Goal: Task Accomplishment & Management: Manage account settings

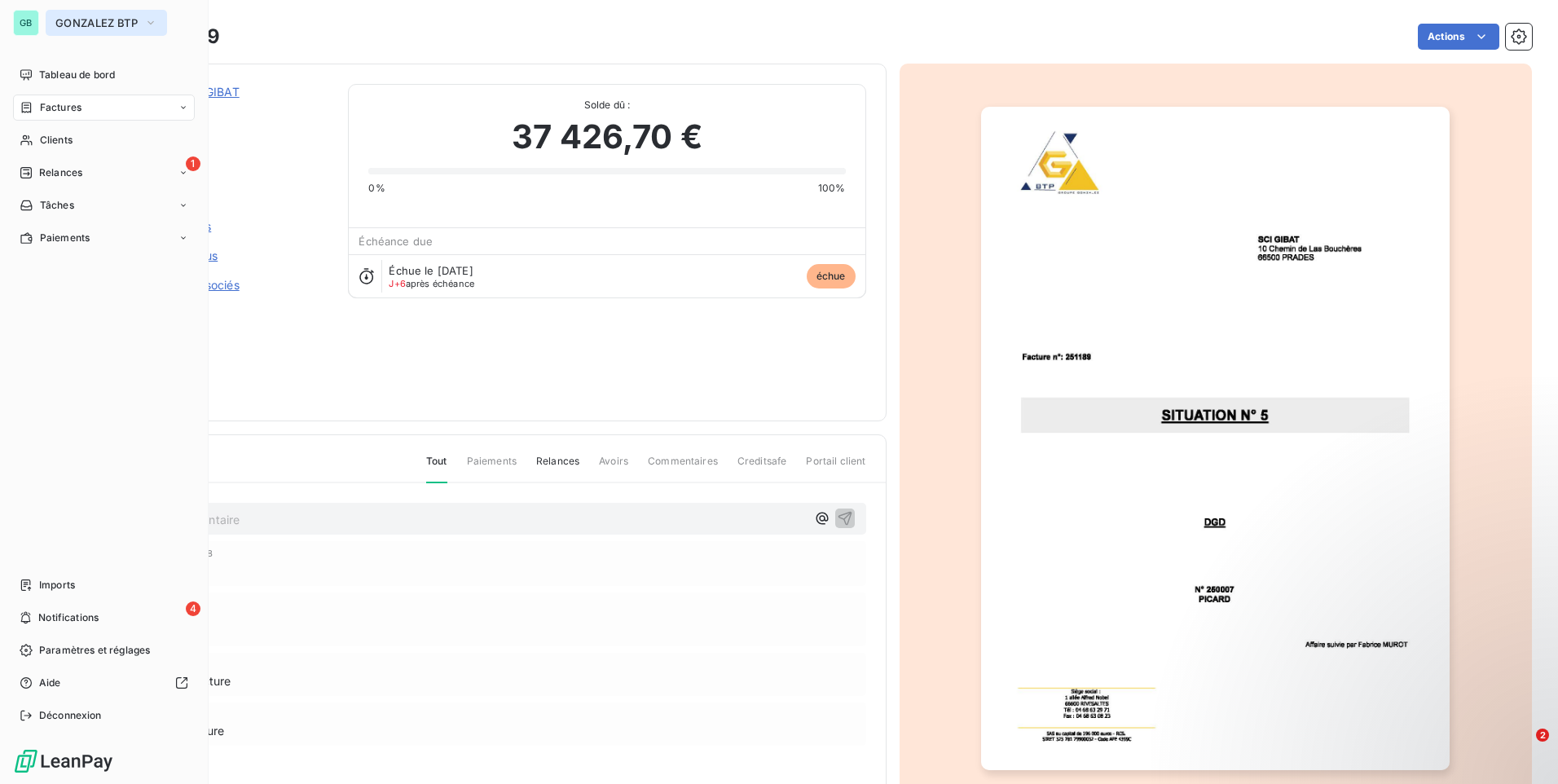
click at [65, 22] on span "GONZALEZ BTP" at bounding box center [96, 22] width 82 height 13
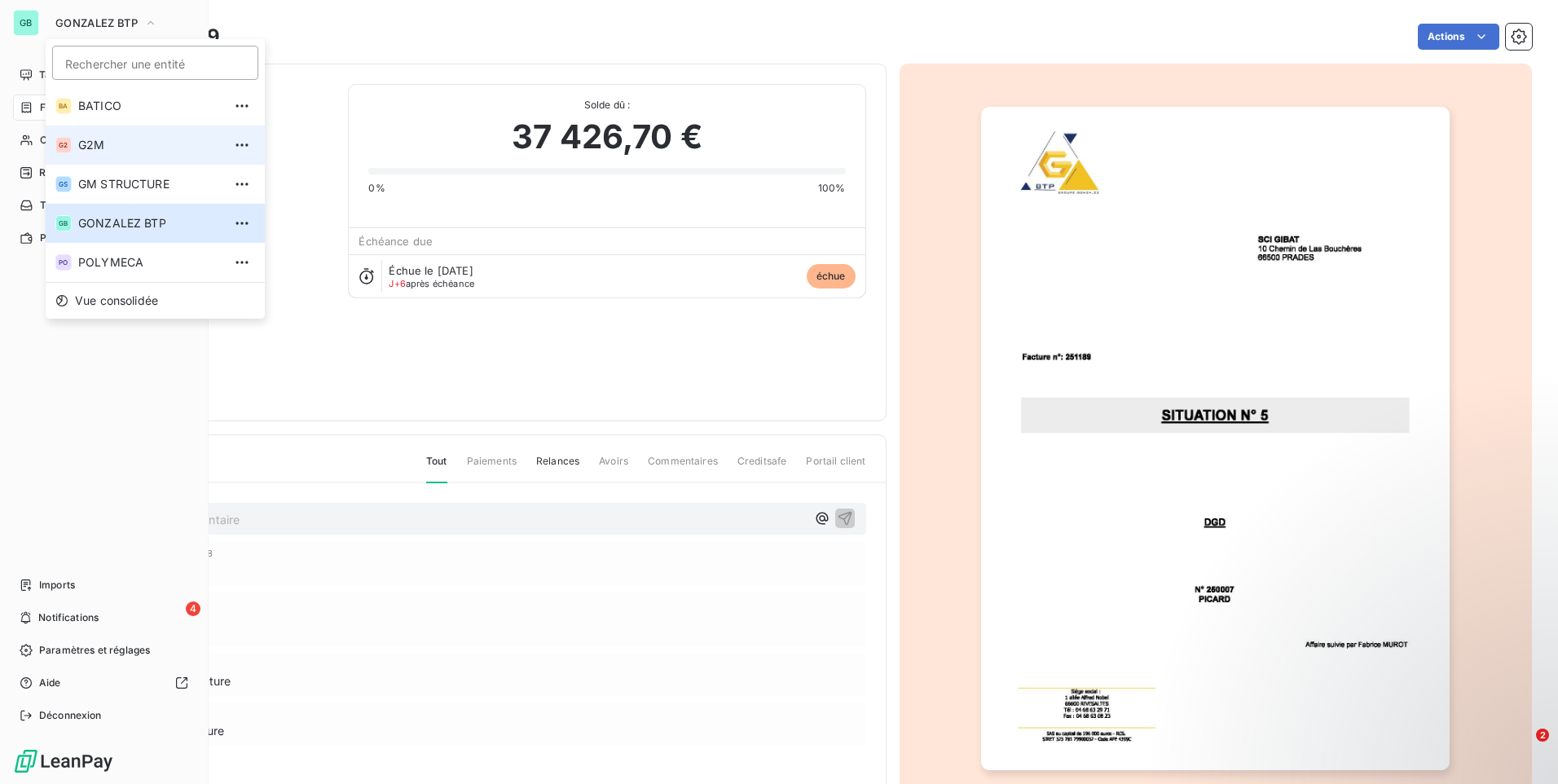
click at [115, 134] on li "G2 G2M" at bounding box center [155, 144] width 219 height 39
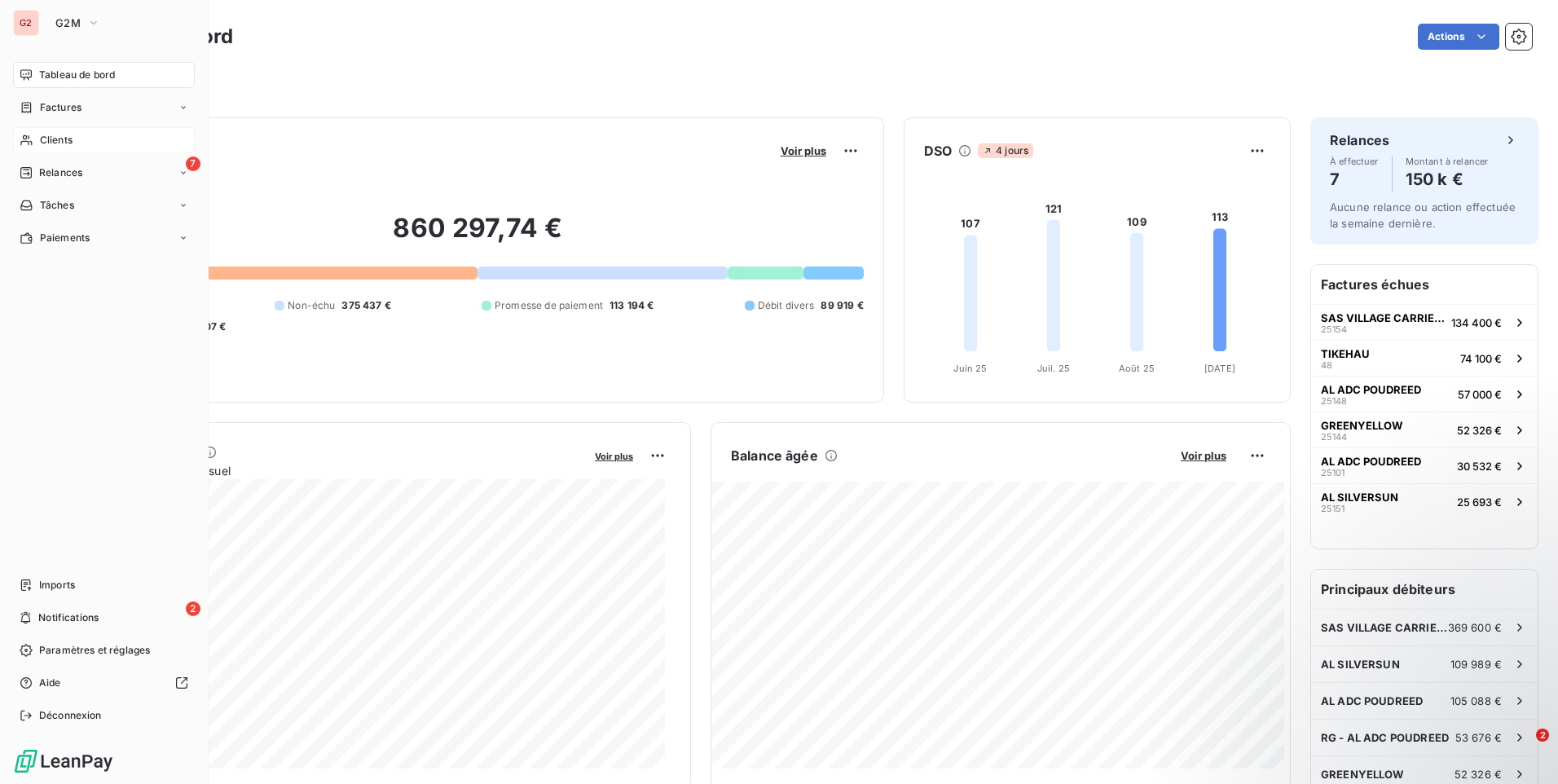
click at [80, 138] on div "Clients" at bounding box center [104, 140] width 182 height 26
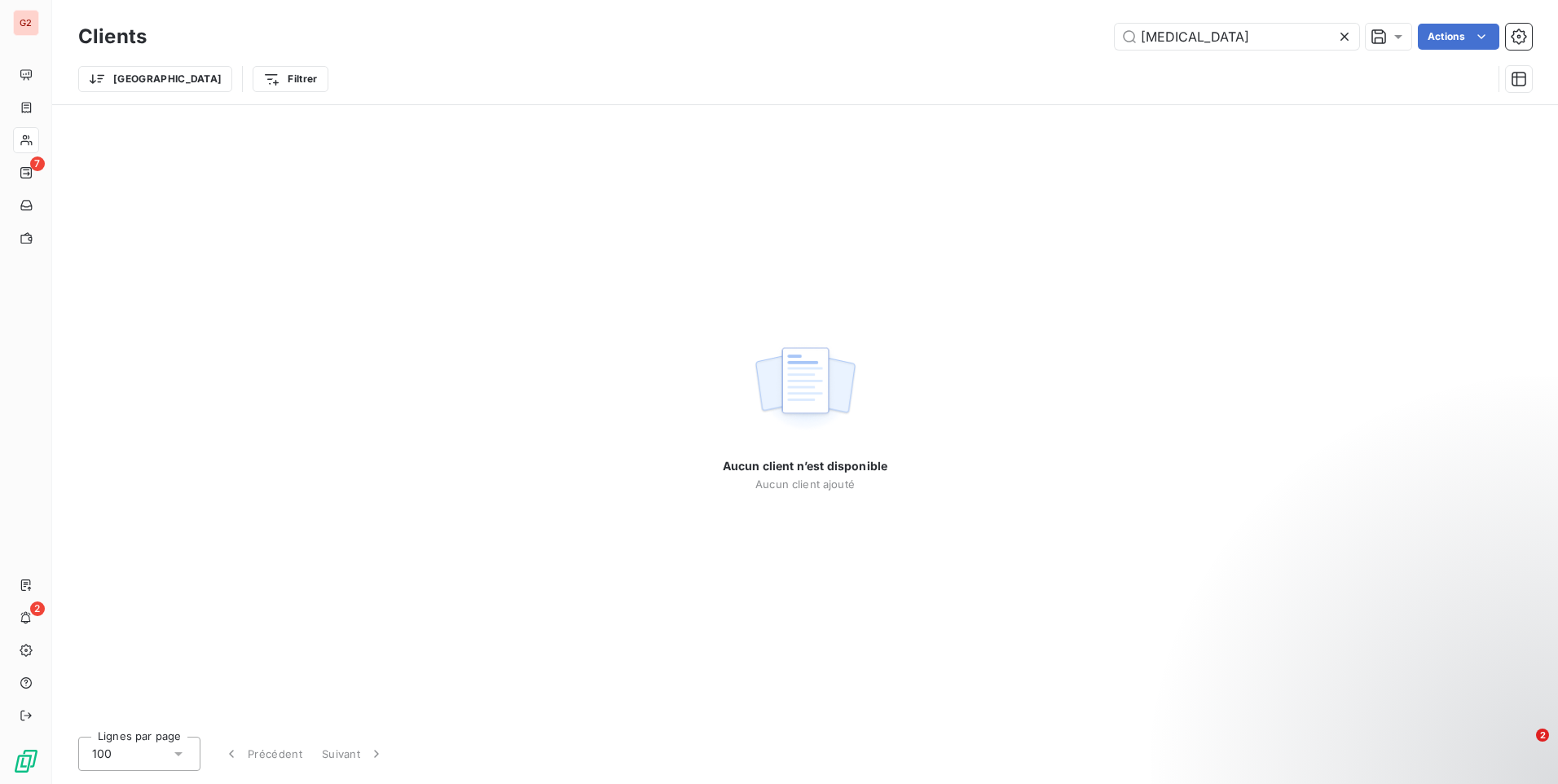
drag, startPoint x: 1173, startPoint y: 36, endPoint x: 1102, endPoint y: 35, distance: 70.9
click at [1102, 35] on div "[MEDICAL_DATA] Actions" at bounding box center [848, 37] width 1365 height 26
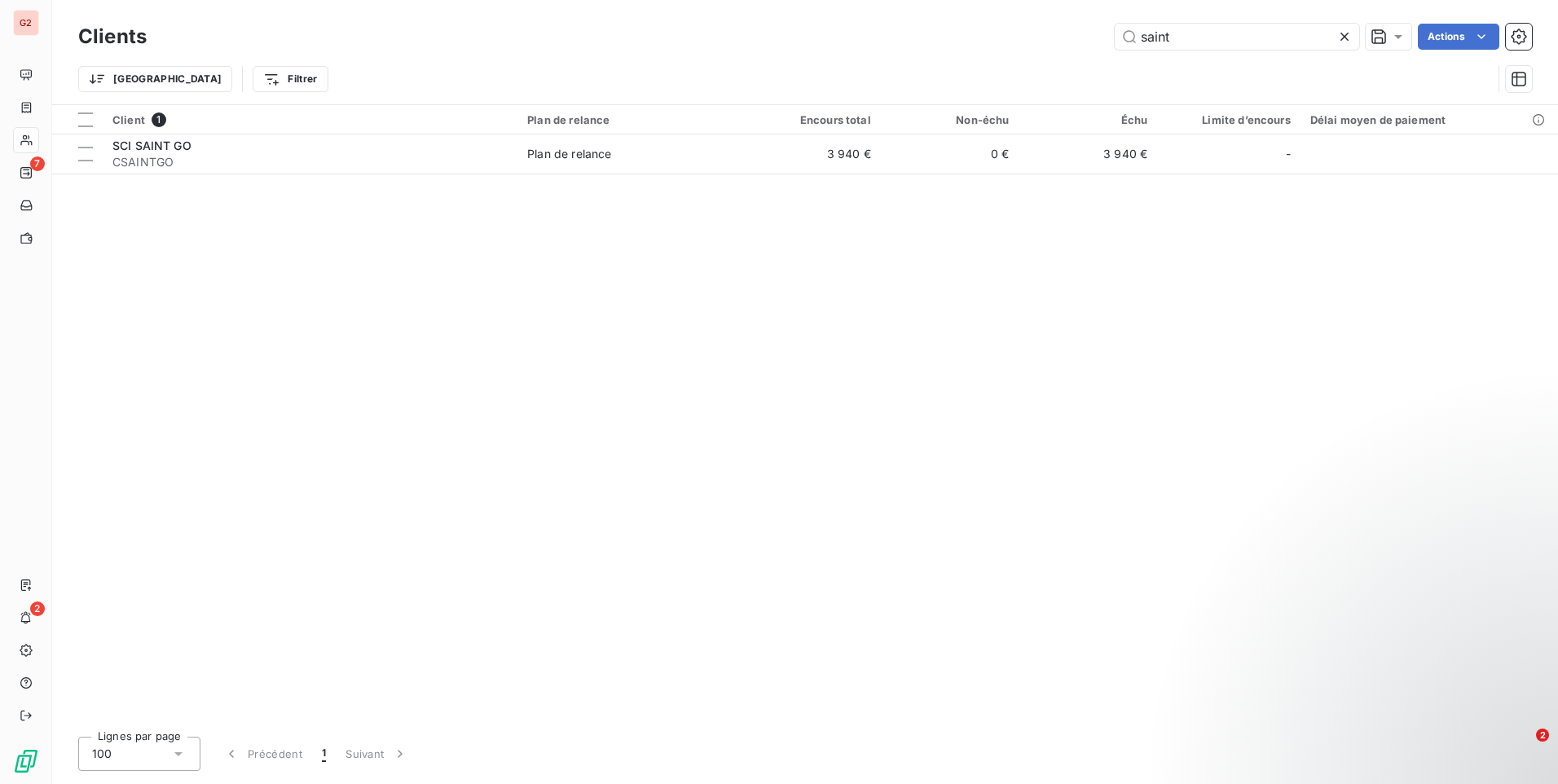
type input "saint"
click at [401, 186] on div "Client 1 Plan de relance Encours total Non-échu Échu Limite d’encours Délai moy…" at bounding box center [804, 414] width 1505 height 618
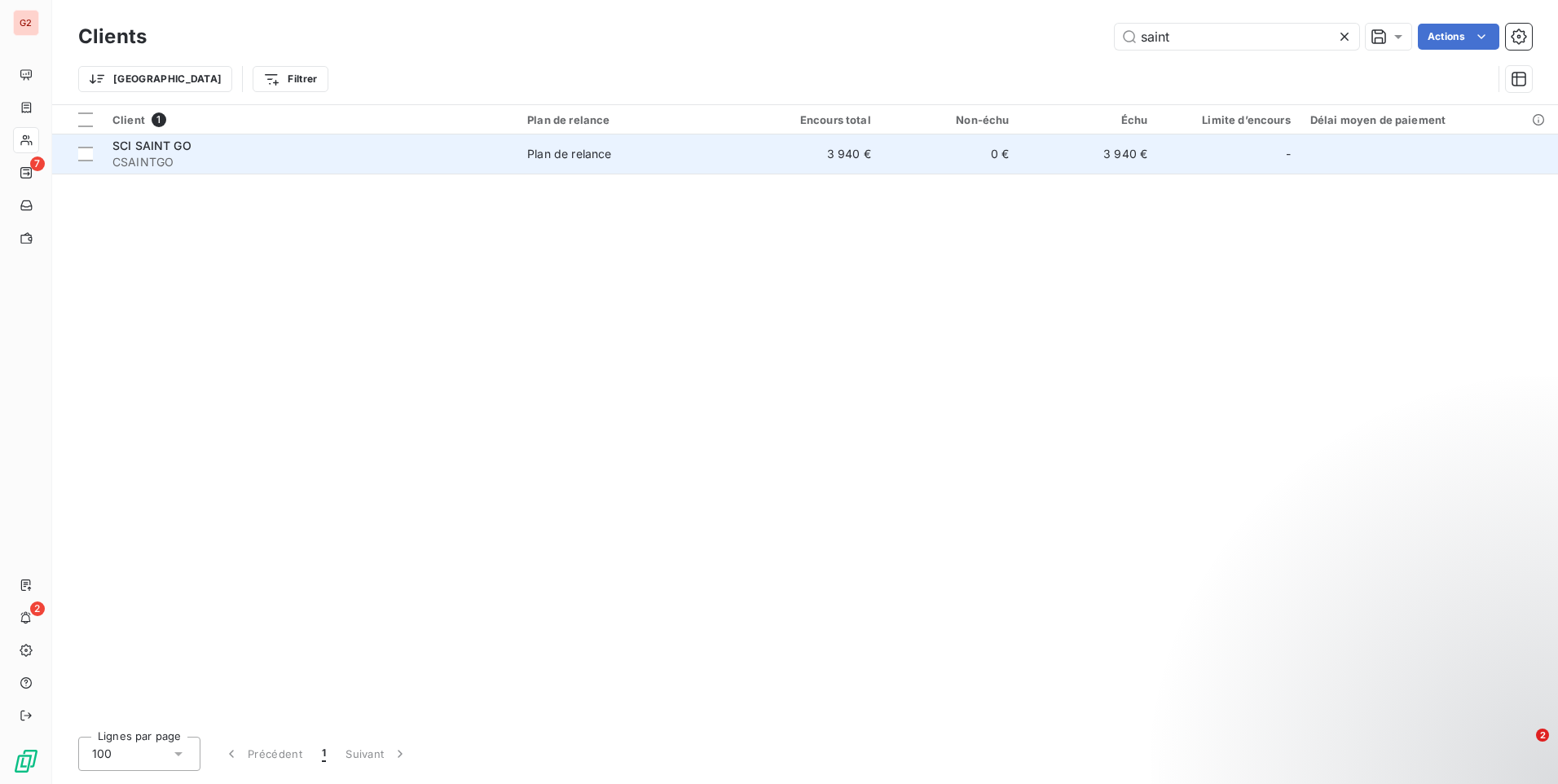
click at [408, 154] on span "CSAINTGO" at bounding box center [309, 162] width 395 height 16
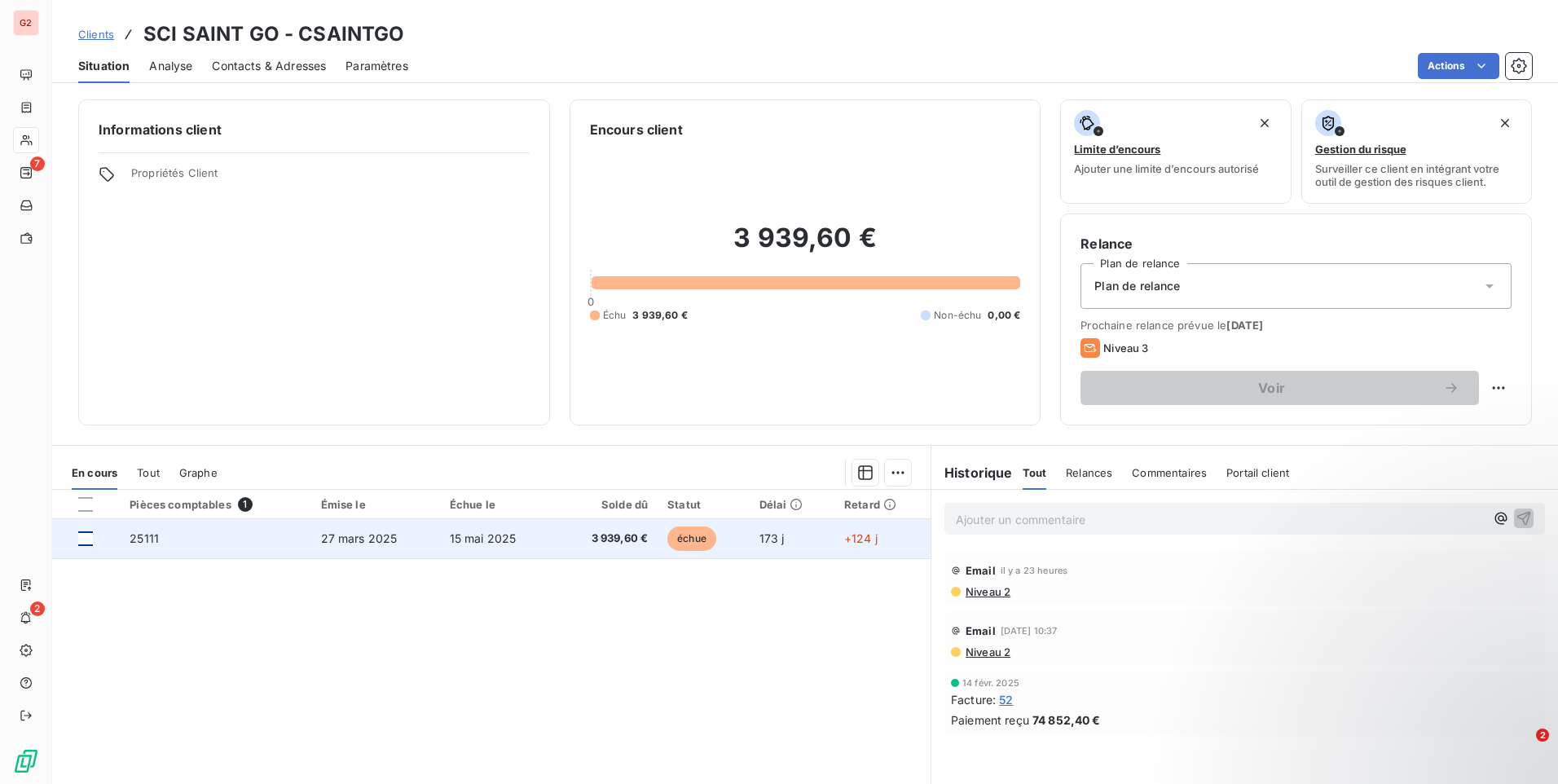
click at [87, 531] on div at bounding box center [85, 538] width 15 height 15
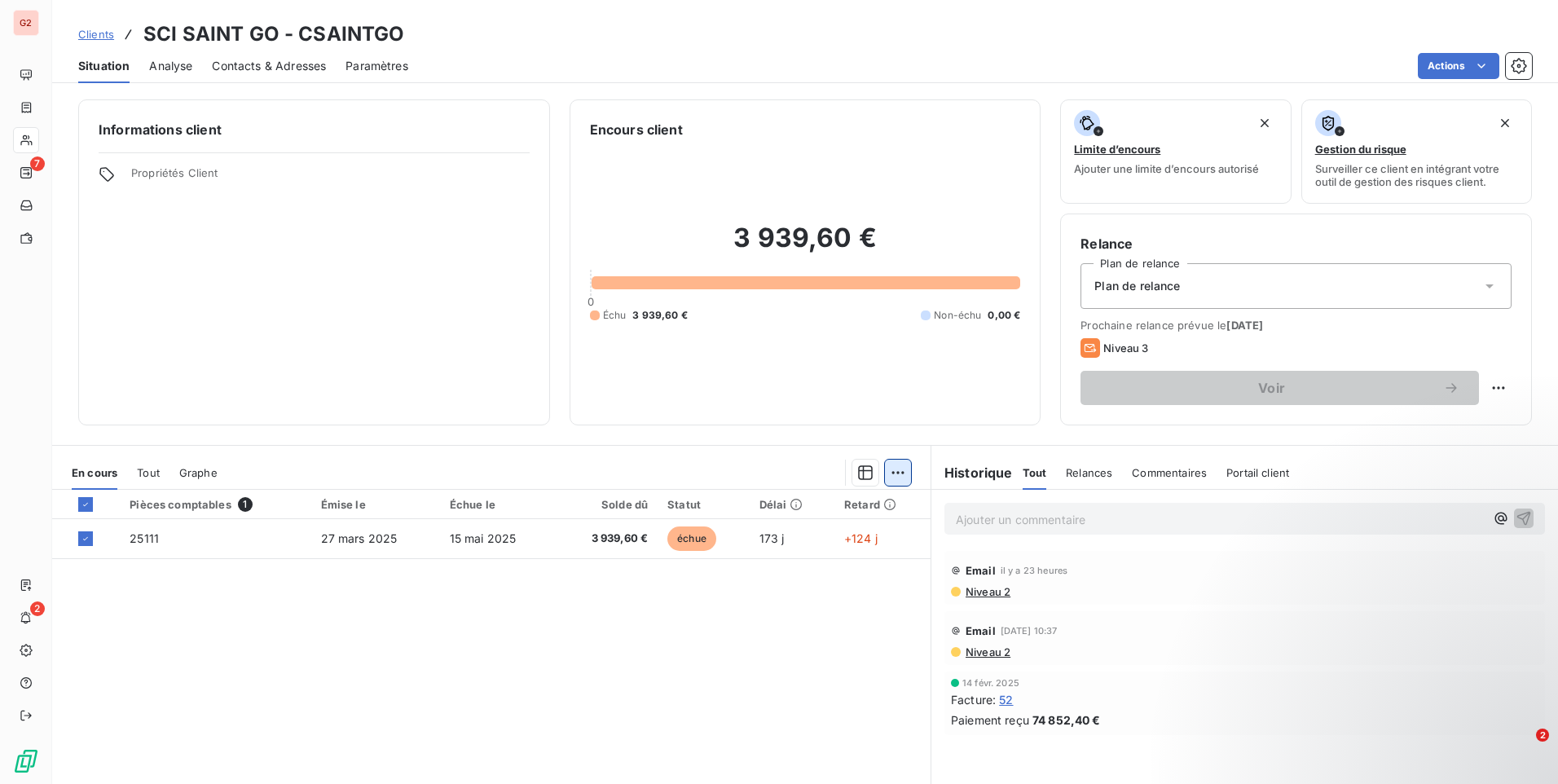
click at [885, 474] on html "G2 7 2 Clients SCI SAINT GO - CSAINTGO Situation Analyse Contacts & Adresses Pa…" at bounding box center [779, 392] width 1558 height 784
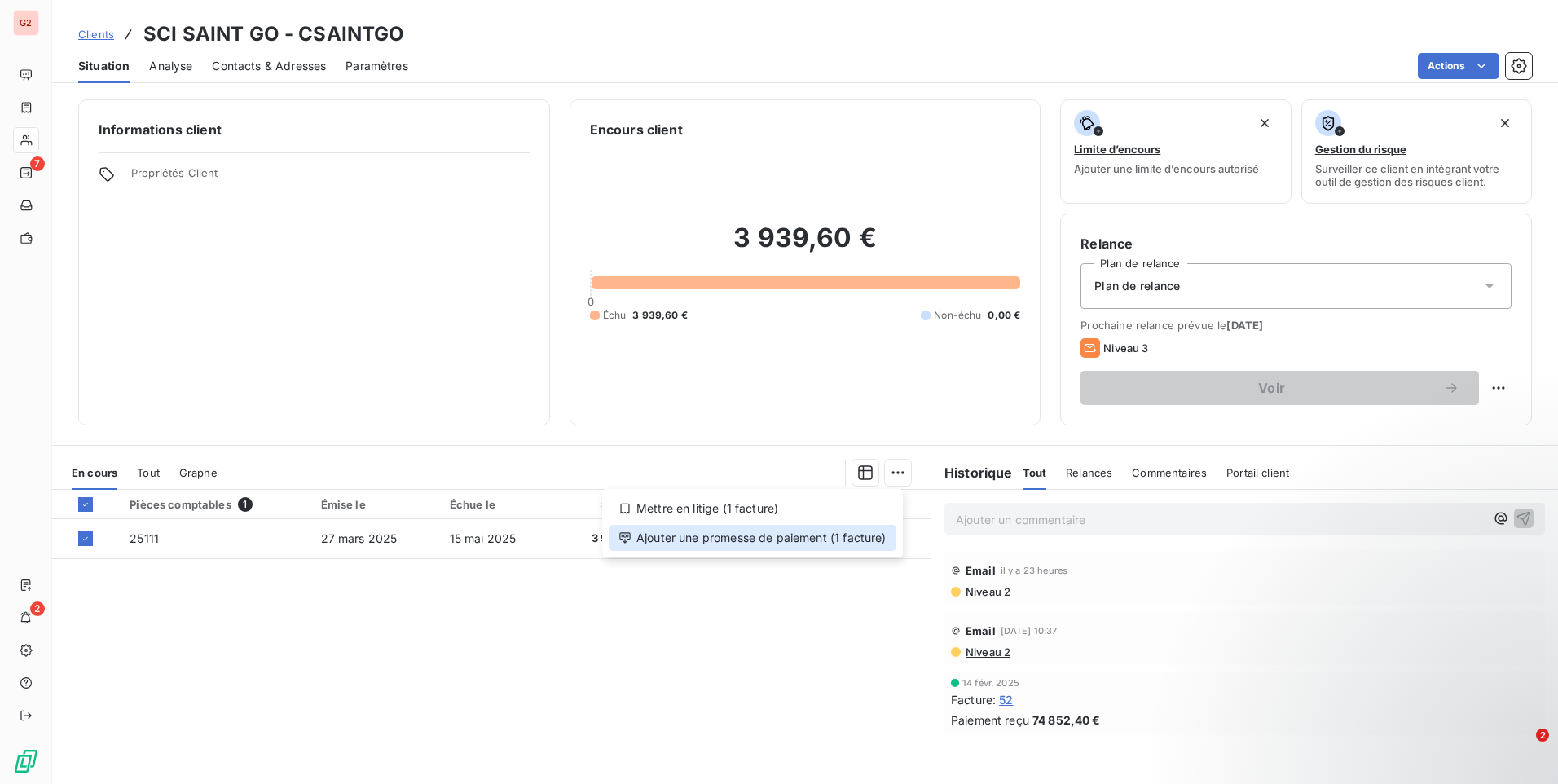
click at [867, 543] on div "Ajouter une promesse de paiement (1 facture)" at bounding box center [753, 538] width 288 height 26
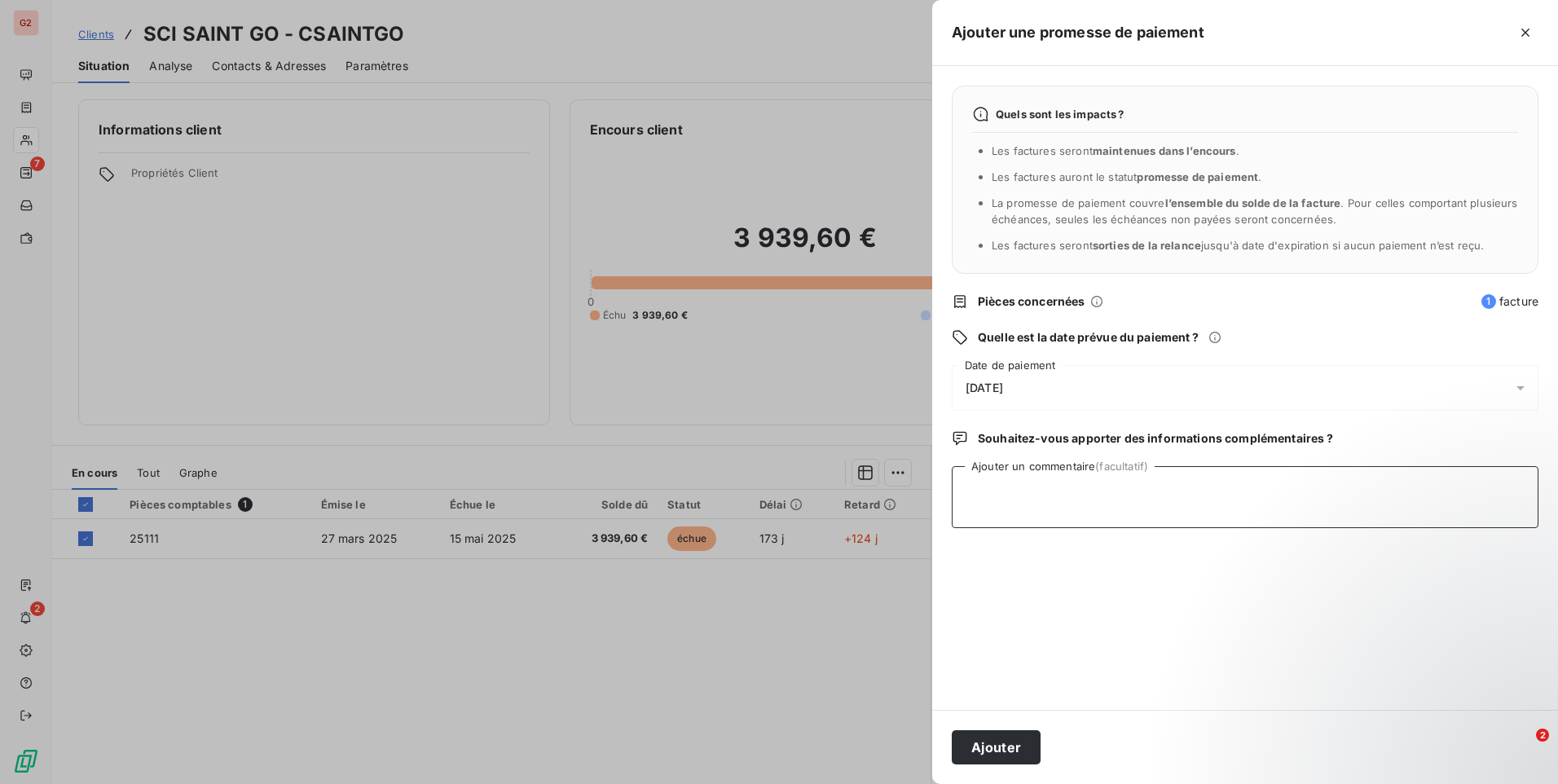
click at [1173, 478] on textarea "Ajouter un commentaire (facultatif)" at bounding box center [1244, 497] width 587 height 62
click at [1223, 371] on div "[DATE]" at bounding box center [1244, 388] width 587 height 46
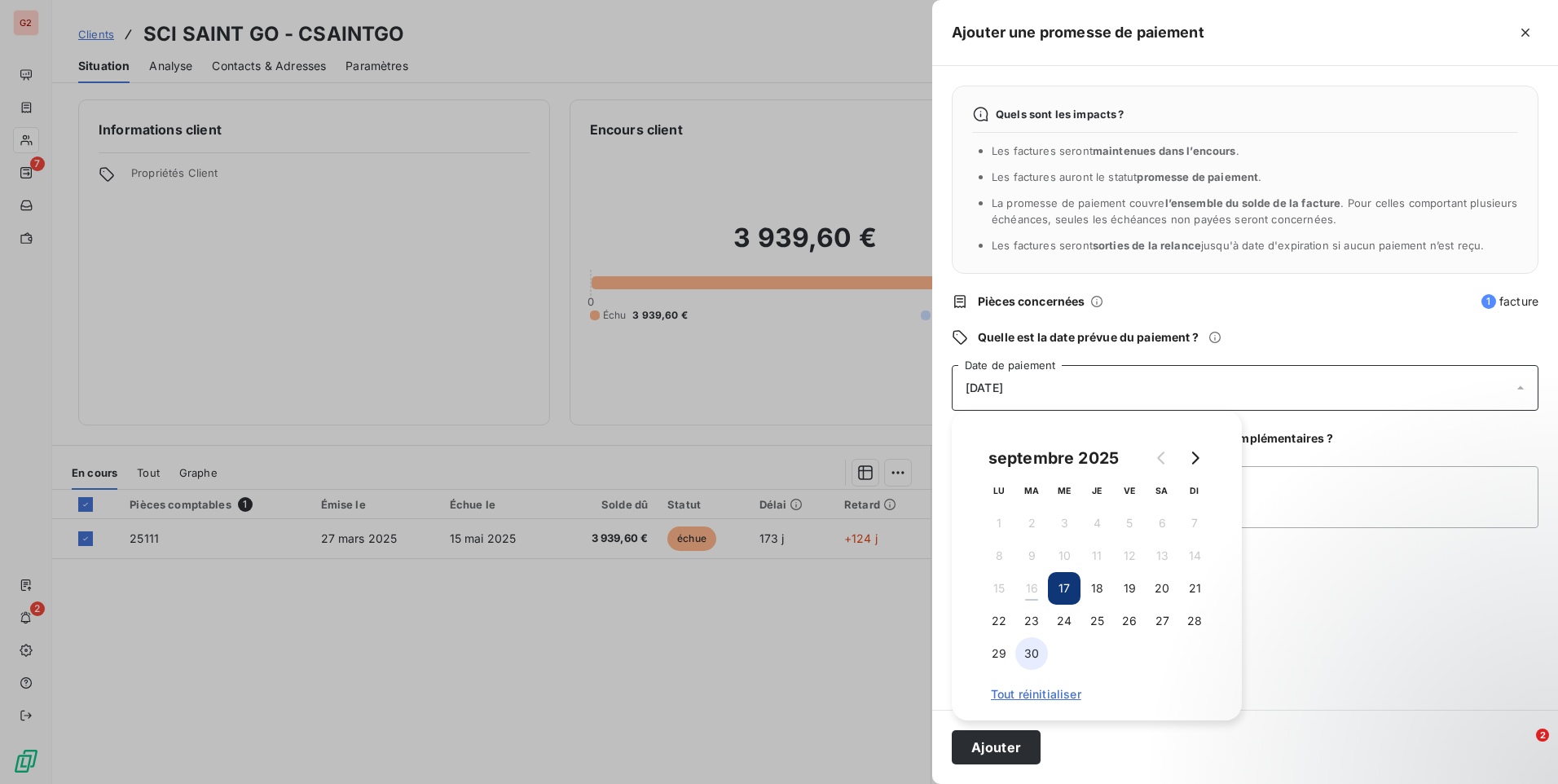
click at [1030, 643] on button "30" at bounding box center [1031, 653] width 33 height 33
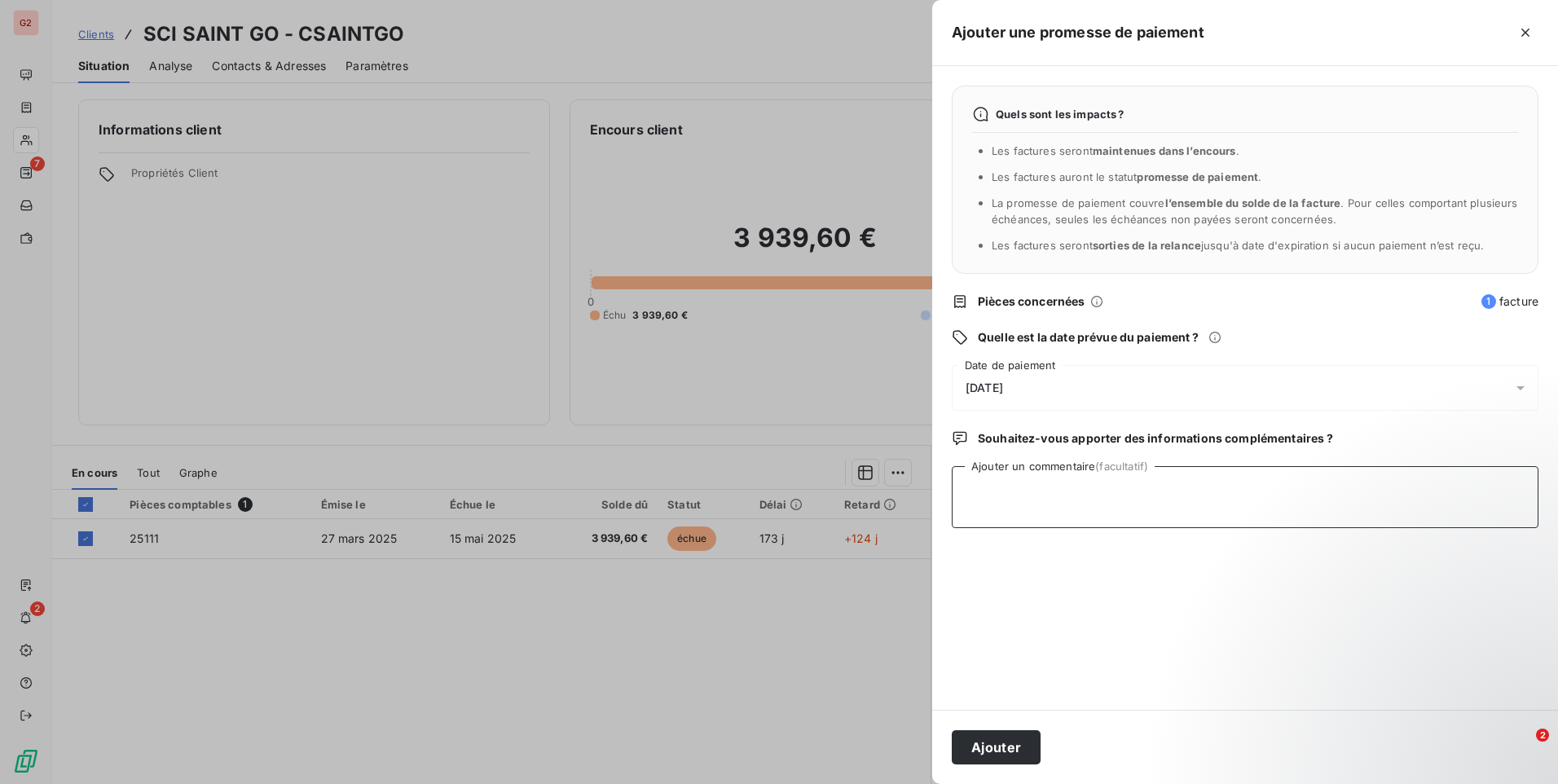
click at [1311, 510] on textarea "Ajouter un commentaire (facultatif)" at bounding box center [1244, 497] width 587 height 62
click at [1123, 371] on div "[DATE]" at bounding box center [1244, 388] width 587 height 46
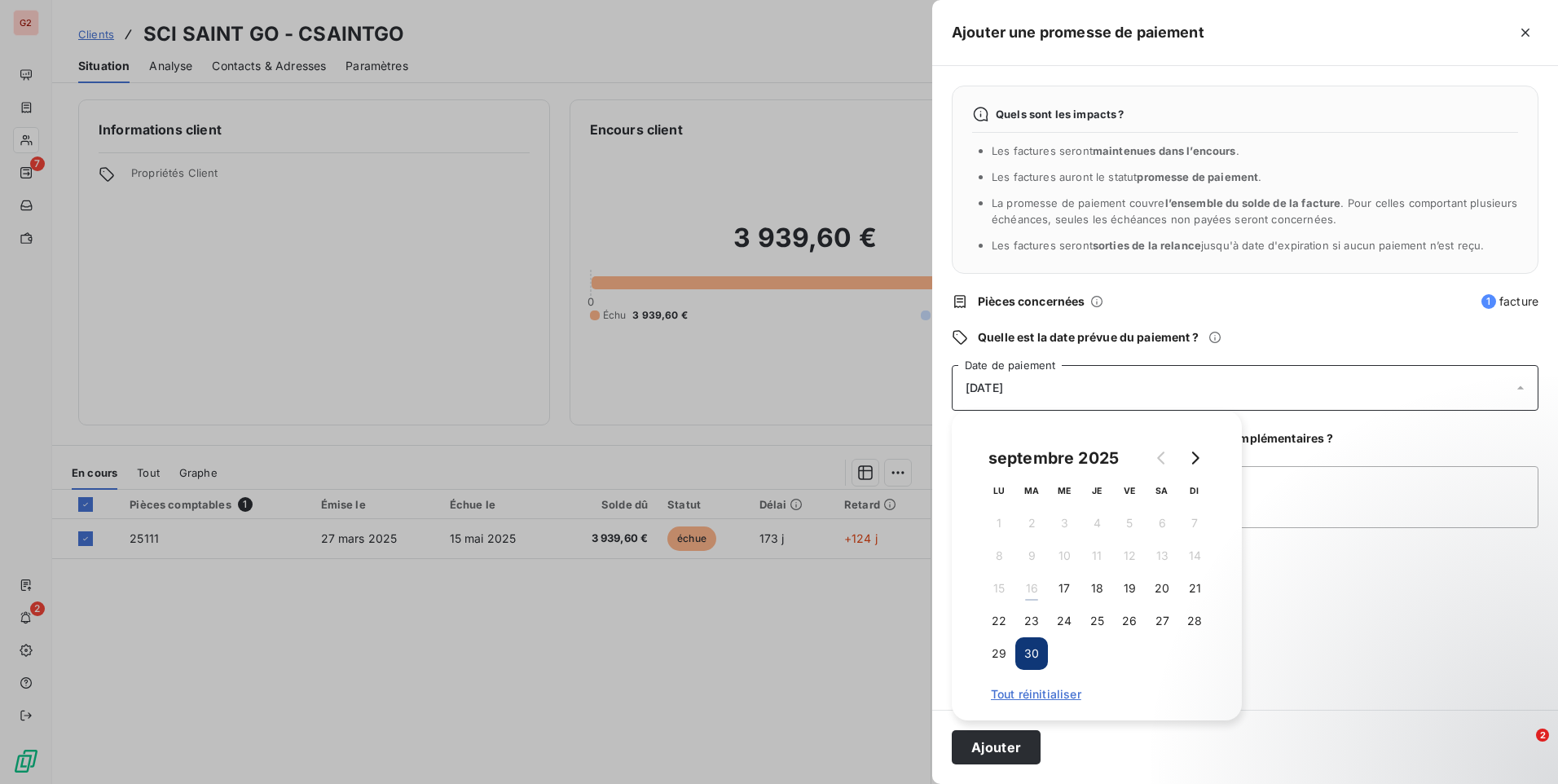
click at [1126, 380] on div "[DATE]" at bounding box center [1244, 388] width 587 height 46
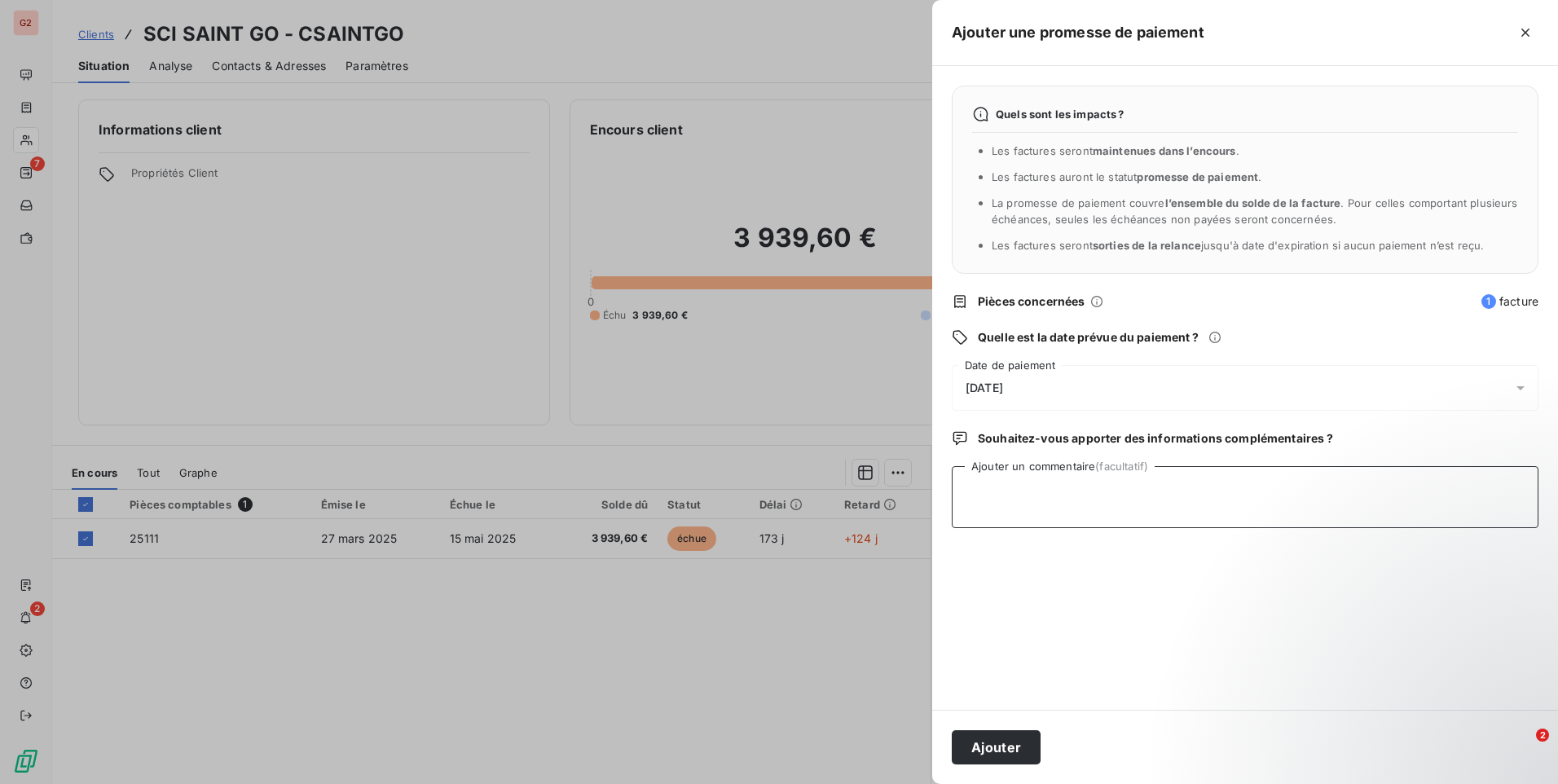
click at [1142, 504] on textarea "Ajouter un commentaire (facultatif)" at bounding box center [1244, 497] width 587 height 62
type textarea "p"
type textarea "Paiement prévu semaine du 22/09"
click at [1018, 740] on button "Ajouter" at bounding box center [995, 747] width 89 height 34
